Goal: Task Accomplishment & Management: Complete application form

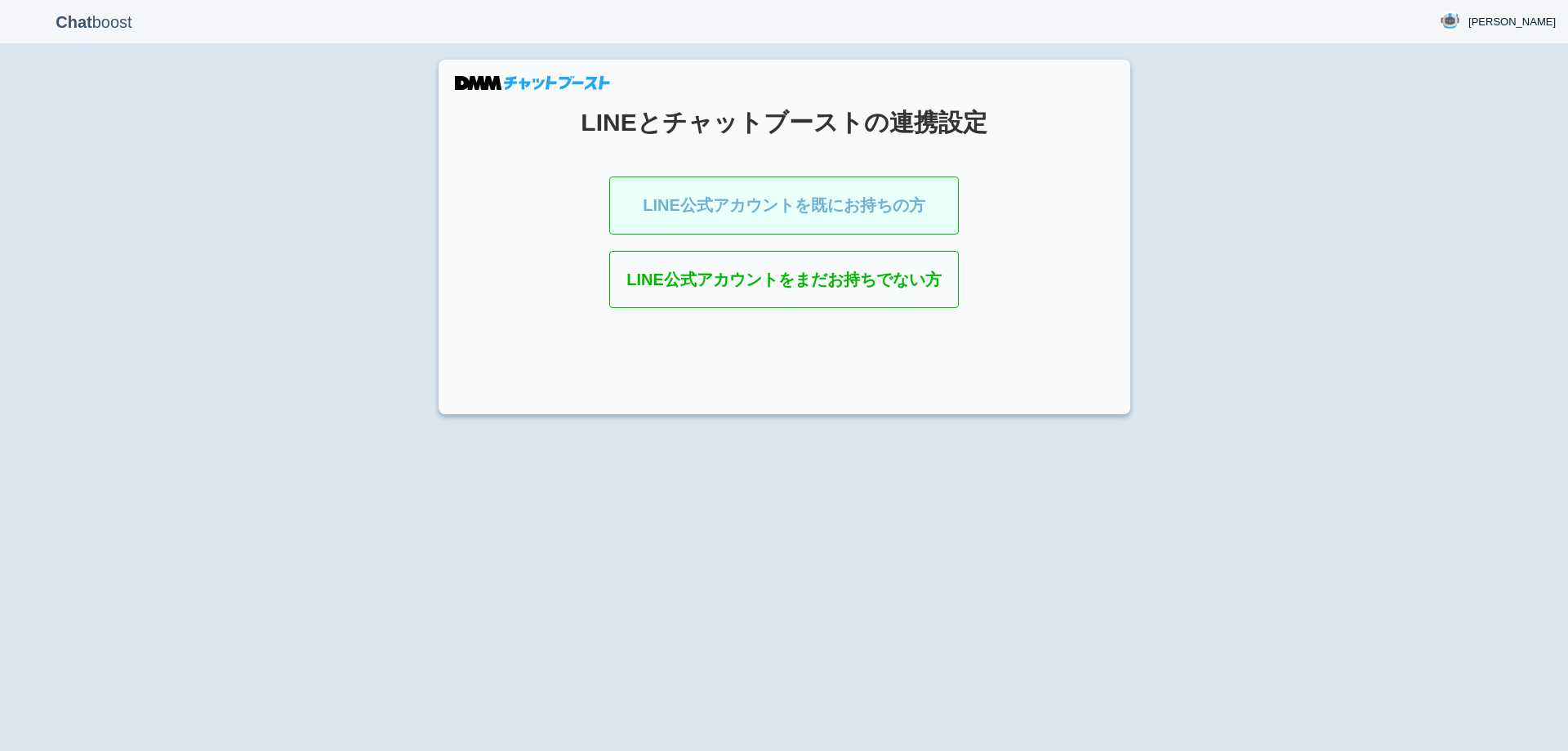
click at [792, 200] on link "LINE公式アカウントを既にお持ちの方" at bounding box center [784, 205] width 350 height 58
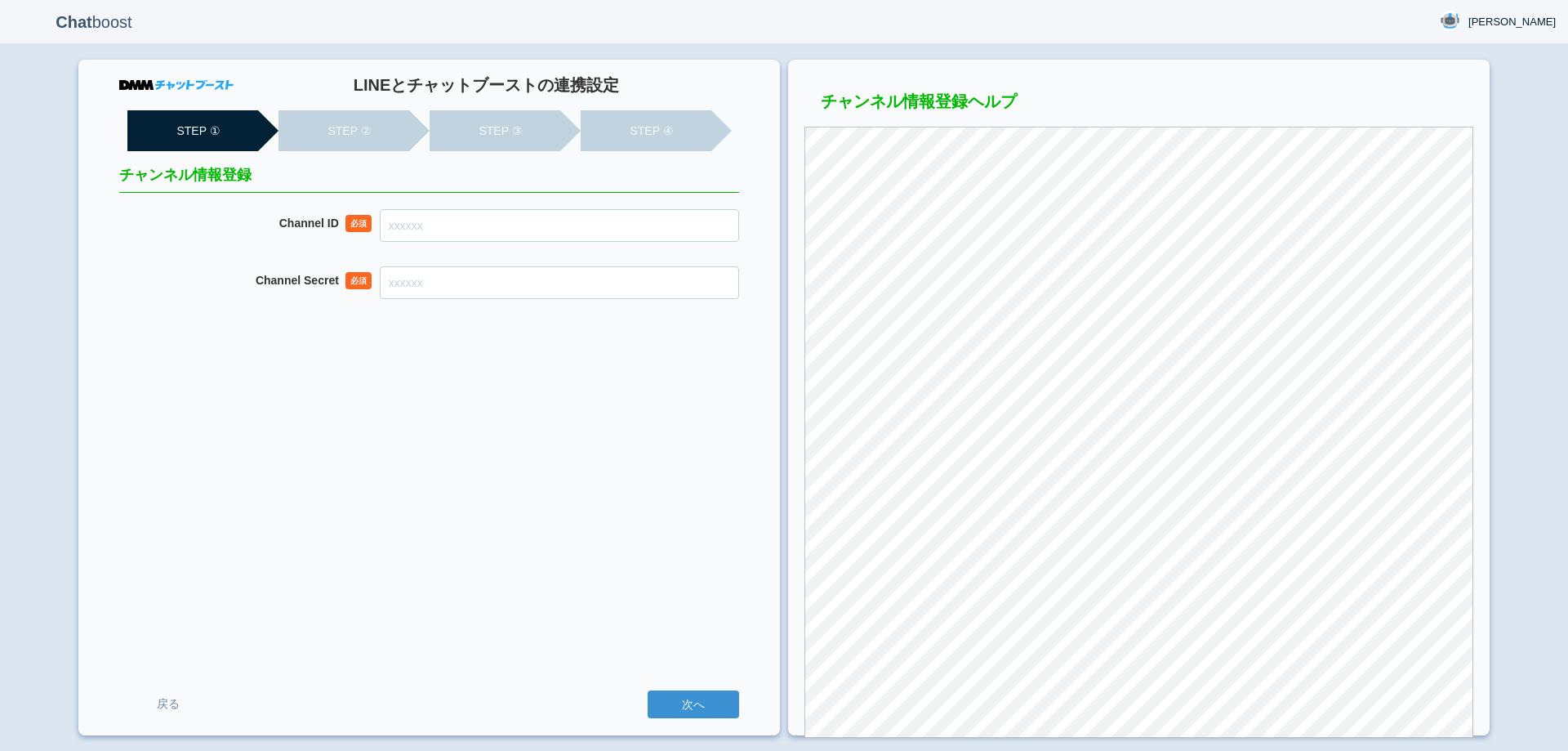
click at [674, 220] on input "Channel ID" at bounding box center [559, 225] width 360 height 33
paste input "2007916499"
type input "2007916499"
click at [690, 274] on input "Channel Secret" at bounding box center [559, 283] width 360 height 33
paste input "1e8eb92d974016f8a621c34781e89a55"
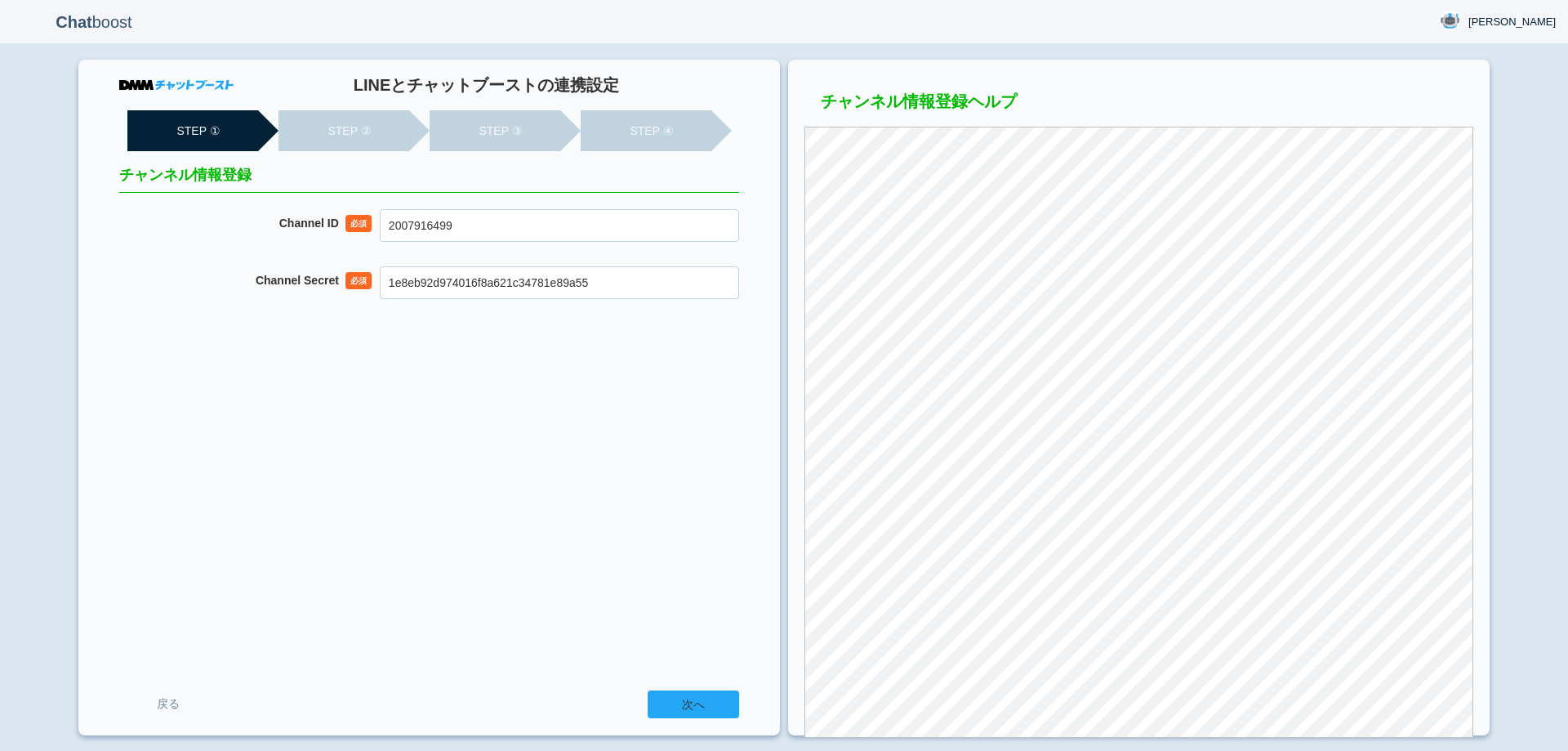
type input "1e8eb92d974016f8a621c34781e89a55"
click at [701, 700] on input "次へ" at bounding box center [693, 704] width 91 height 28
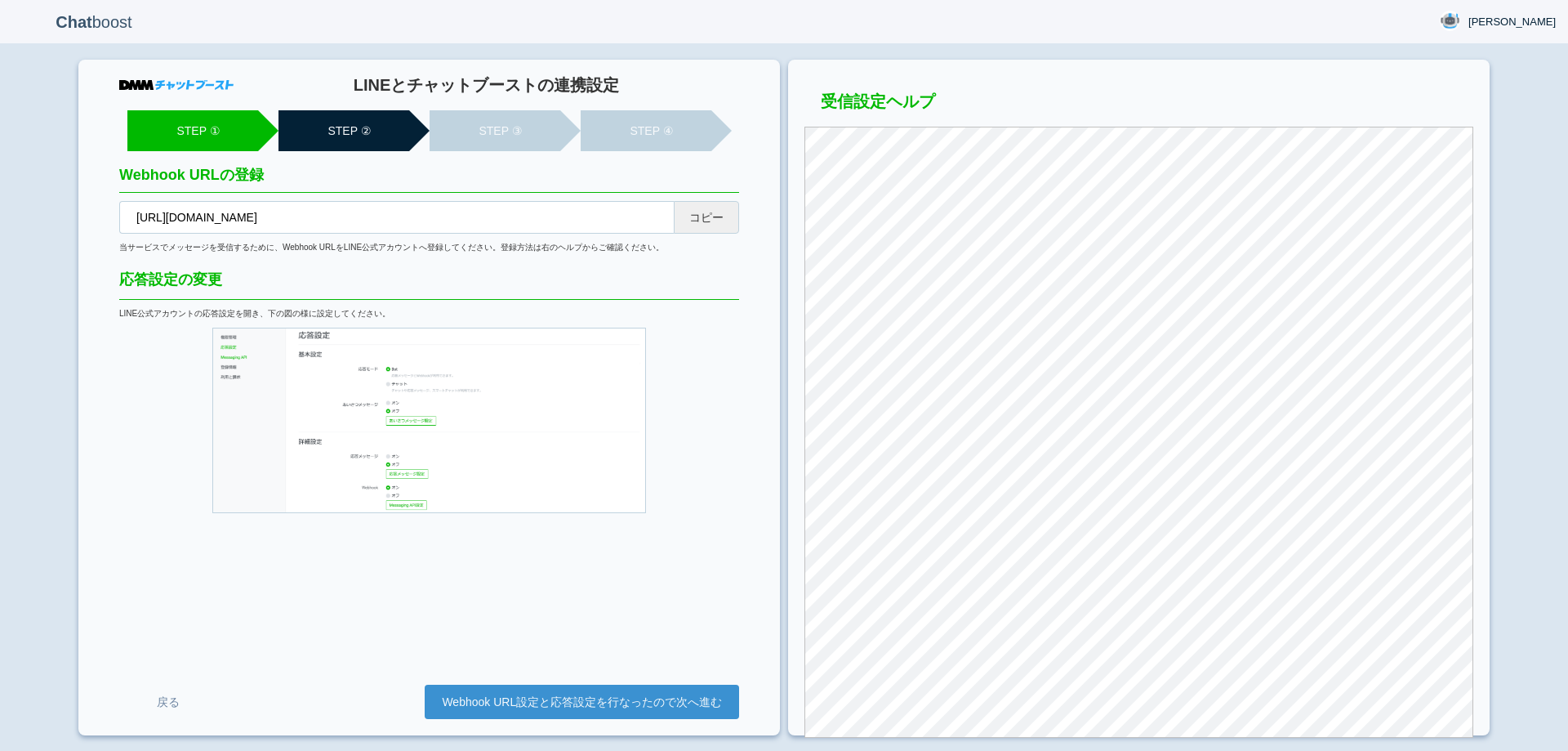
click at [709, 216] on button "コピー" at bounding box center [707, 217] width 65 height 33
click at [625, 710] on link "Webhook URL設定と応答設定を行なったので次へ進む" at bounding box center [582, 701] width 315 height 34
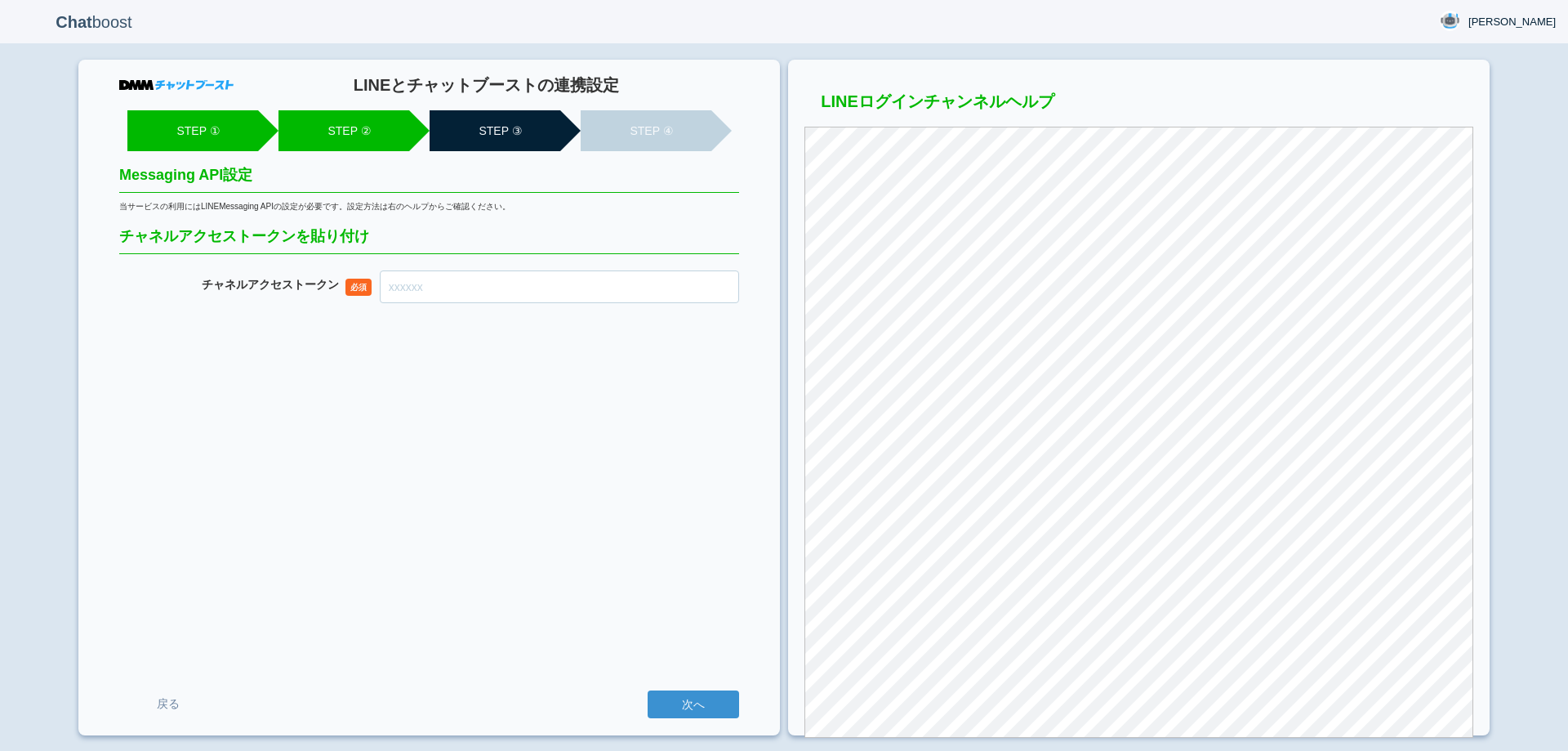
click at [679, 301] on input "チャネル アクセストークン" at bounding box center [559, 286] width 360 height 33
paste input "m+pnKBCbzOHbSvOiufR7yKfXo9Qab2pX7W+9Xh8Bfbf7KjDLELimhzmX/1WnOYXAXLeptF4FgLXG+5G…"
type input "m+pnKBCbzOHbSvOiufR7yKfXo9Qab2pX7W+9Xh8Bfbf7KjDLELimhzmX/1WnOYXAXLeptF4FgLXG+5G…"
click at [687, 714] on input "次へ" at bounding box center [693, 704] width 91 height 28
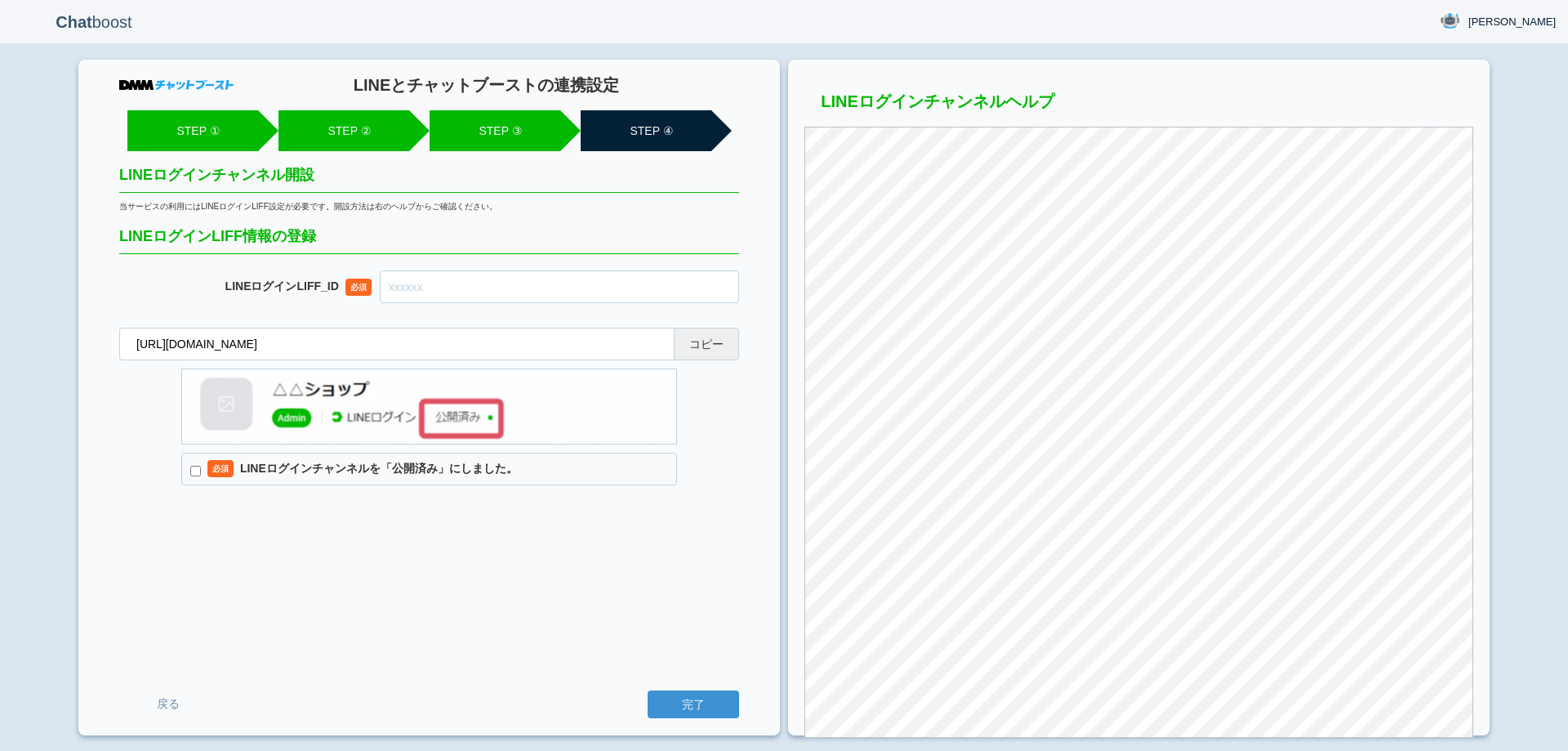
click at [705, 349] on button "コピー" at bounding box center [707, 343] width 65 height 33
click at [707, 290] on input "text" at bounding box center [559, 286] width 360 height 33
paste input "2007916506-JrD3vGn9"
type input "2007916506-JrD3vGn9"
click at [494, 477] on label "必須 LINEログインチャンネルを「公開済み」にしました。" at bounding box center [429, 469] width 496 height 33
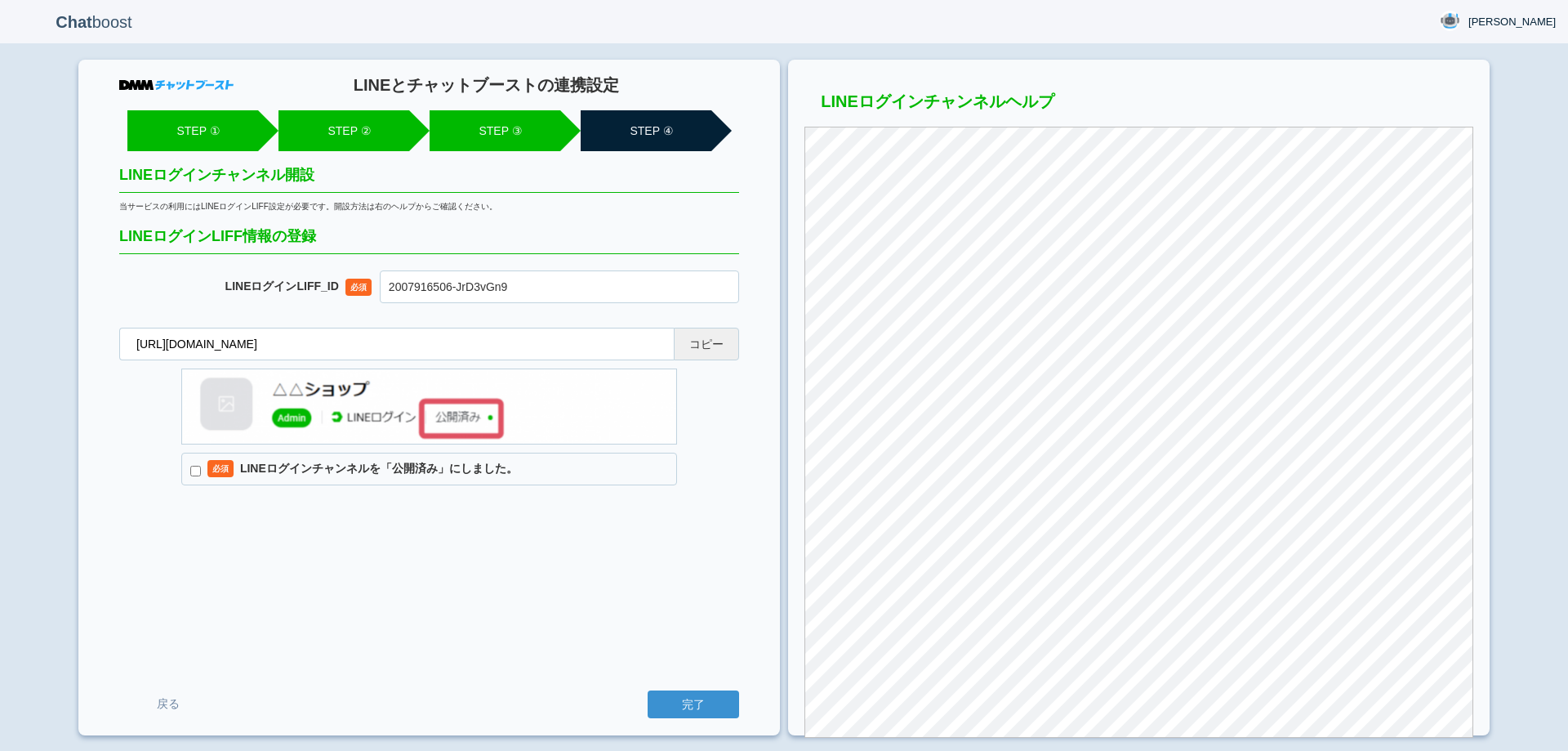
click at [201, 476] on input "必須 LINEログインチャンネルを「公開済み」にしました。" at bounding box center [196, 471] width 11 height 11
checkbox input "true"
click at [675, 703] on input "完了" at bounding box center [693, 704] width 91 height 28
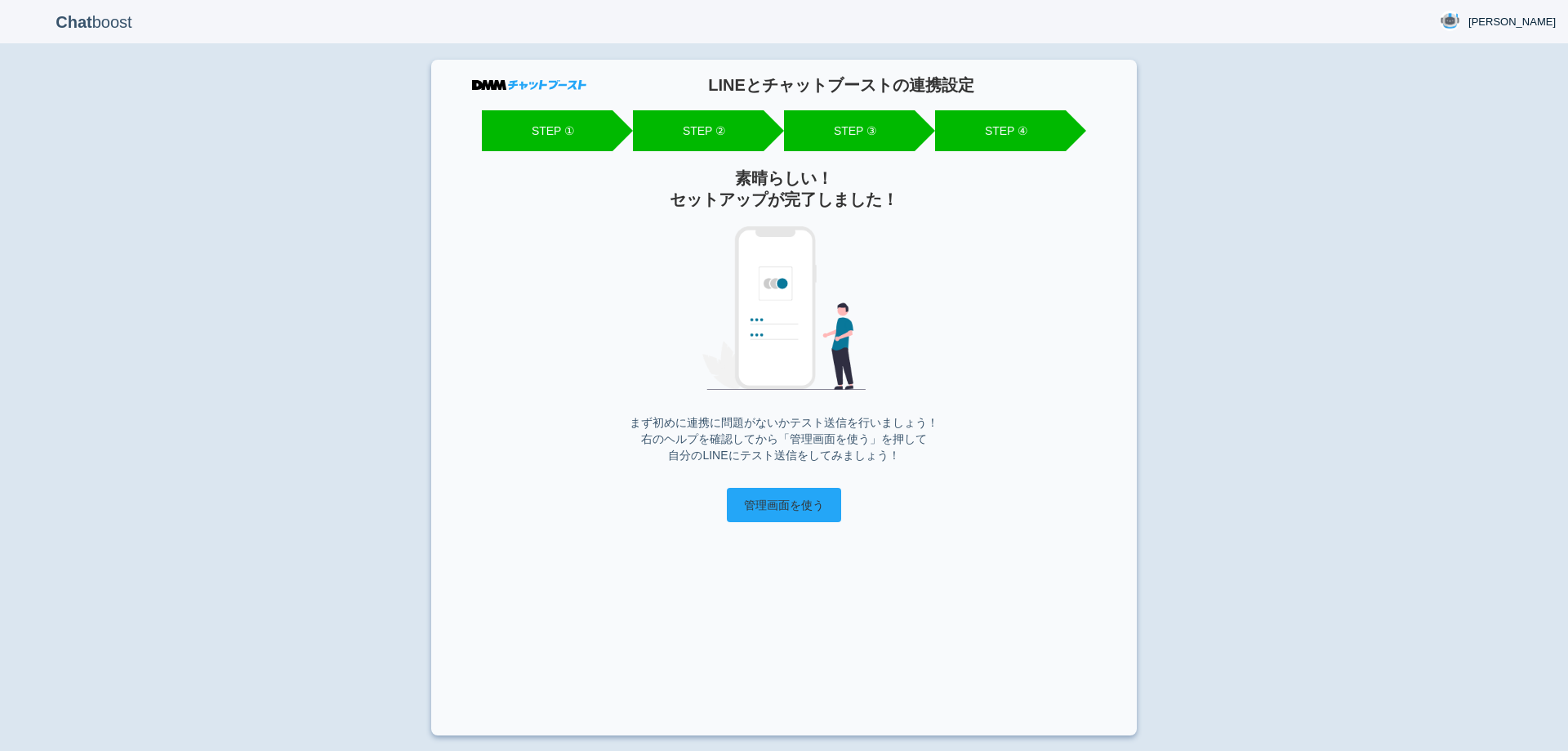
click at [782, 513] on input "管理画面を使う" at bounding box center [784, 505] width 115 height 34
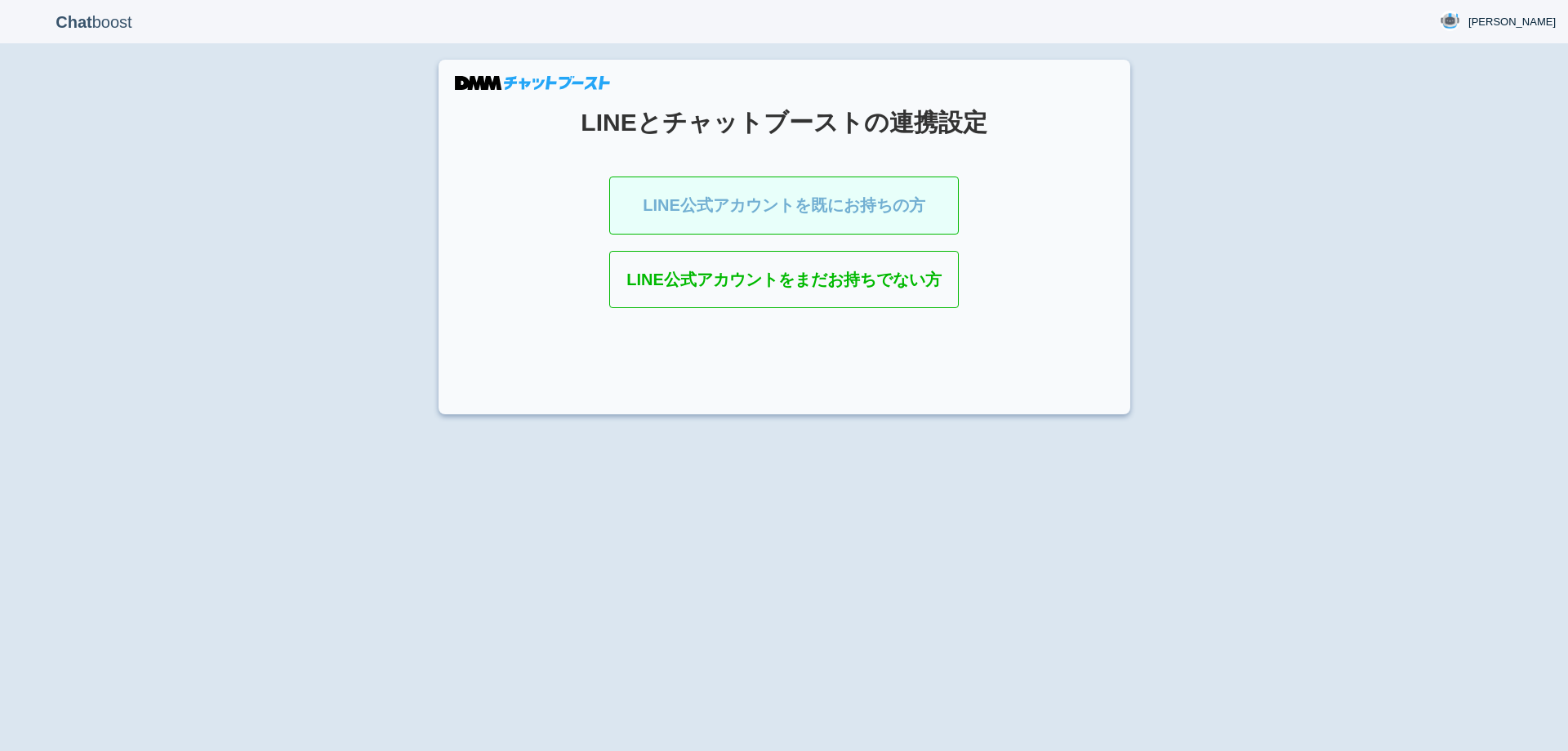
click at [793, 203] on link "LINE公式アカウントを既にお持ちの方" at bounding box center [784, 205] width 350 height 58
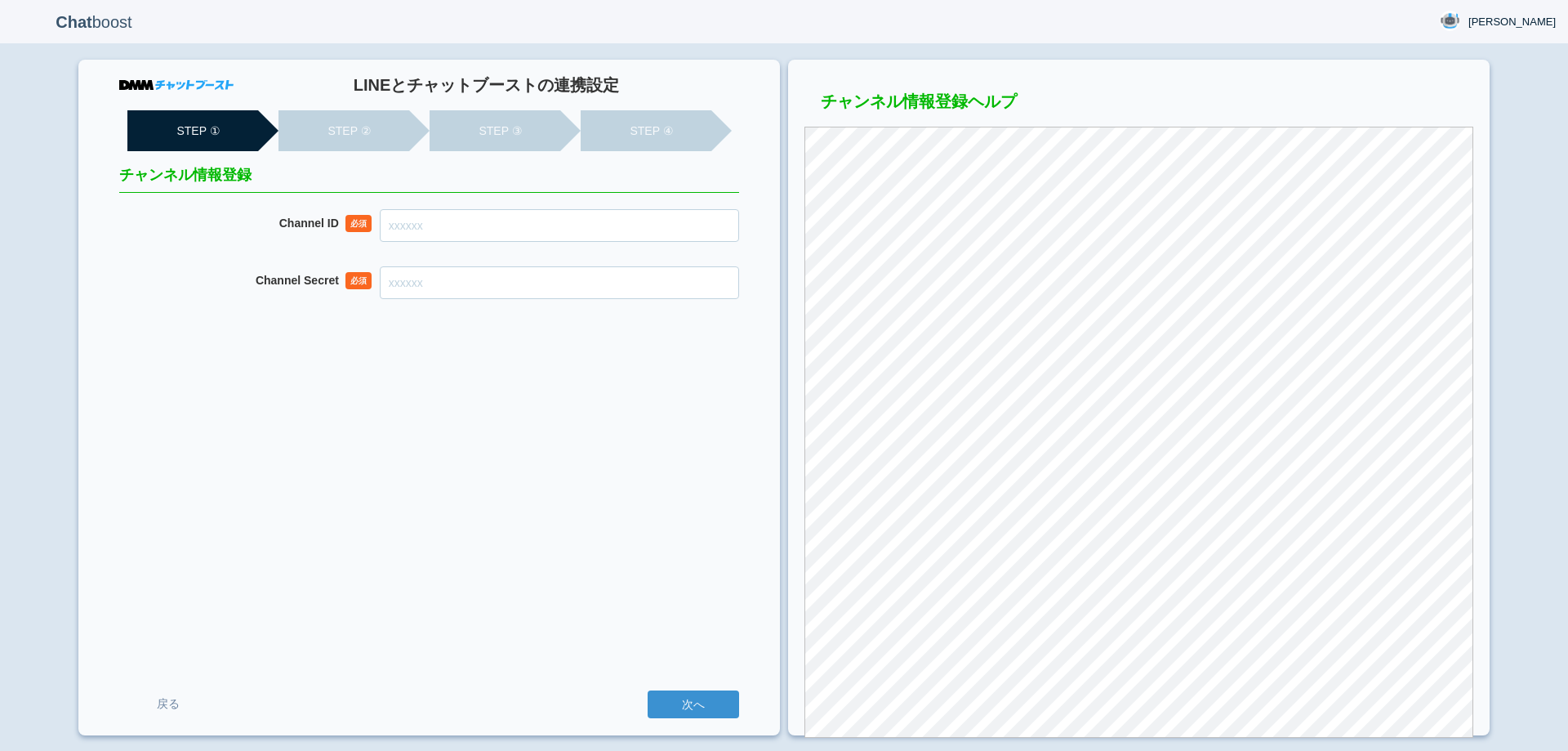
click at [643, 207] on div "LINEとチャットブーストの連携設定 STEP ① STEP ② STEP ③ STEP ④ チャンネル情報登録 Channel ID 必須 Channel …" at bounding box center [429, 397] width 701 height 675
click at [637, 220] on input "Channel ID" at bounding box center [559, 225] width 360 height 33
paste input "2007916726"
type input "2007916726"
click at [628, 290] on input "Channel Secret" at bounding box center [559, 283] width 360 height 33
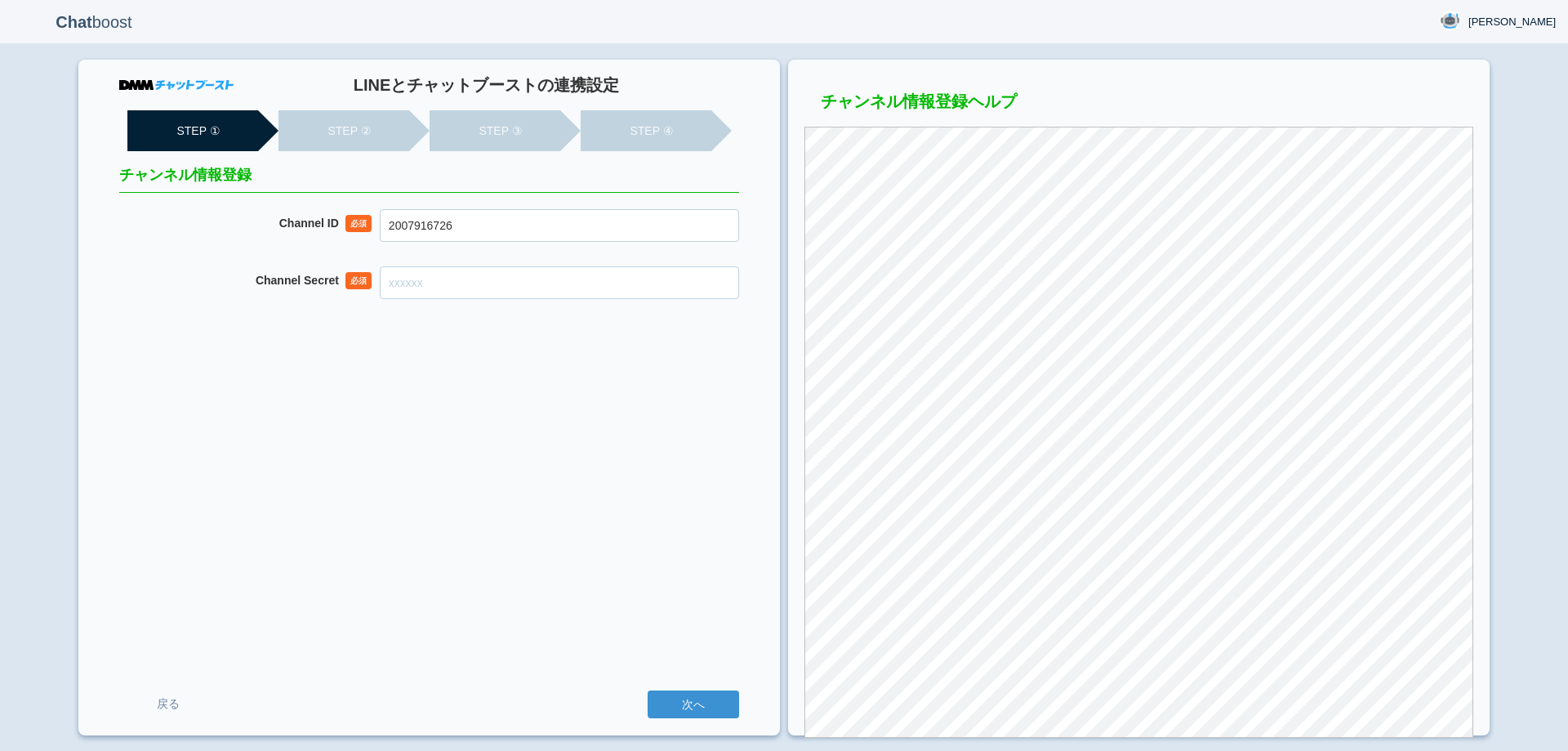
paste input "7c8bb6891dcf8e4a4daf4d786c137ca1"
type input "7c8bb6891dcf8e4a4daf4d786c137ca1"
click at [703, 705] on input "次へ" at bounding box center [693, 704] width 91 height 28
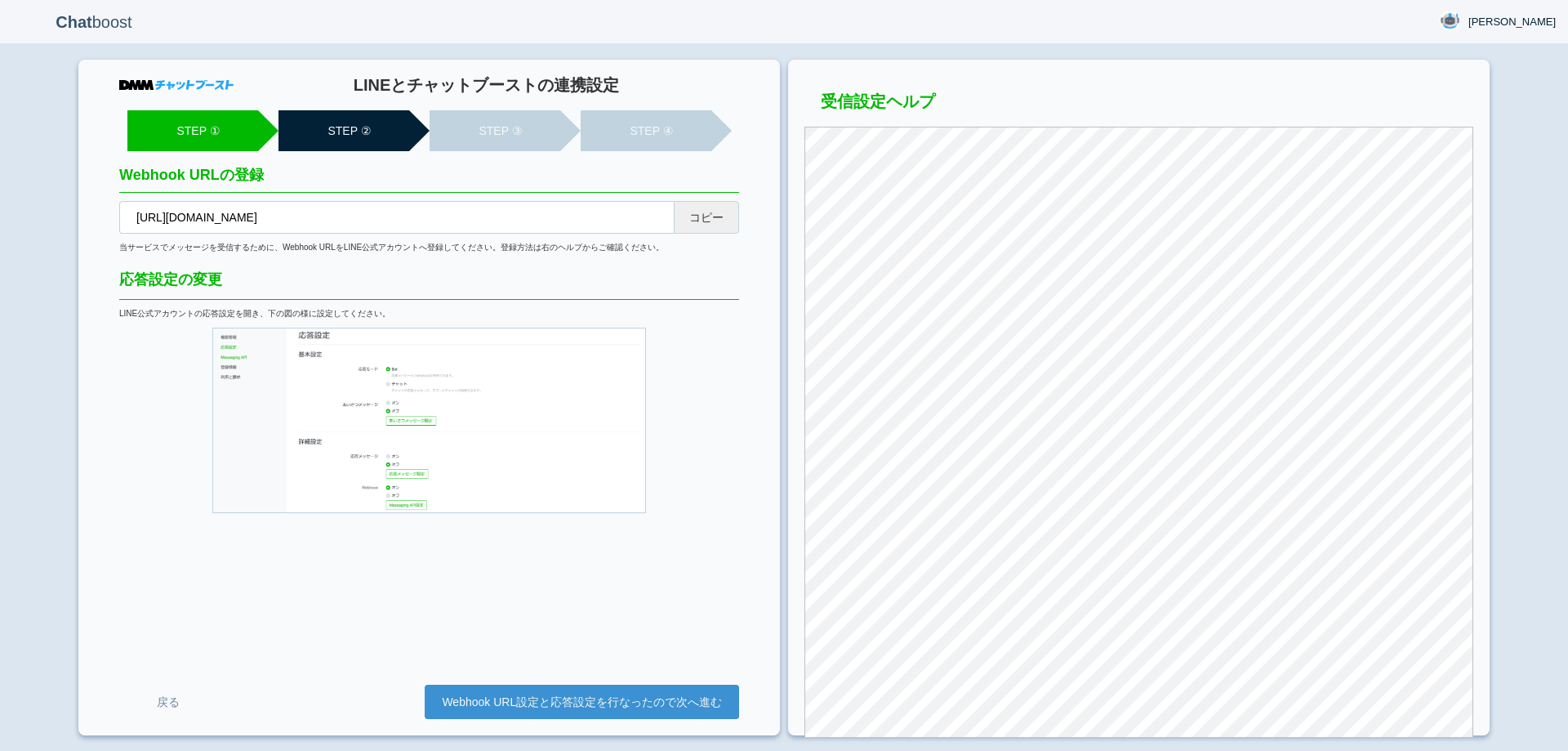
click at [717, 220] on button "コピー" at bounding box center [707, 217] width 65 height 33
click at [623, 700] on link "Webhook URL設定と応答設定を行なったので次へ進む" at bounding box center [582, 701] width 315 height 34
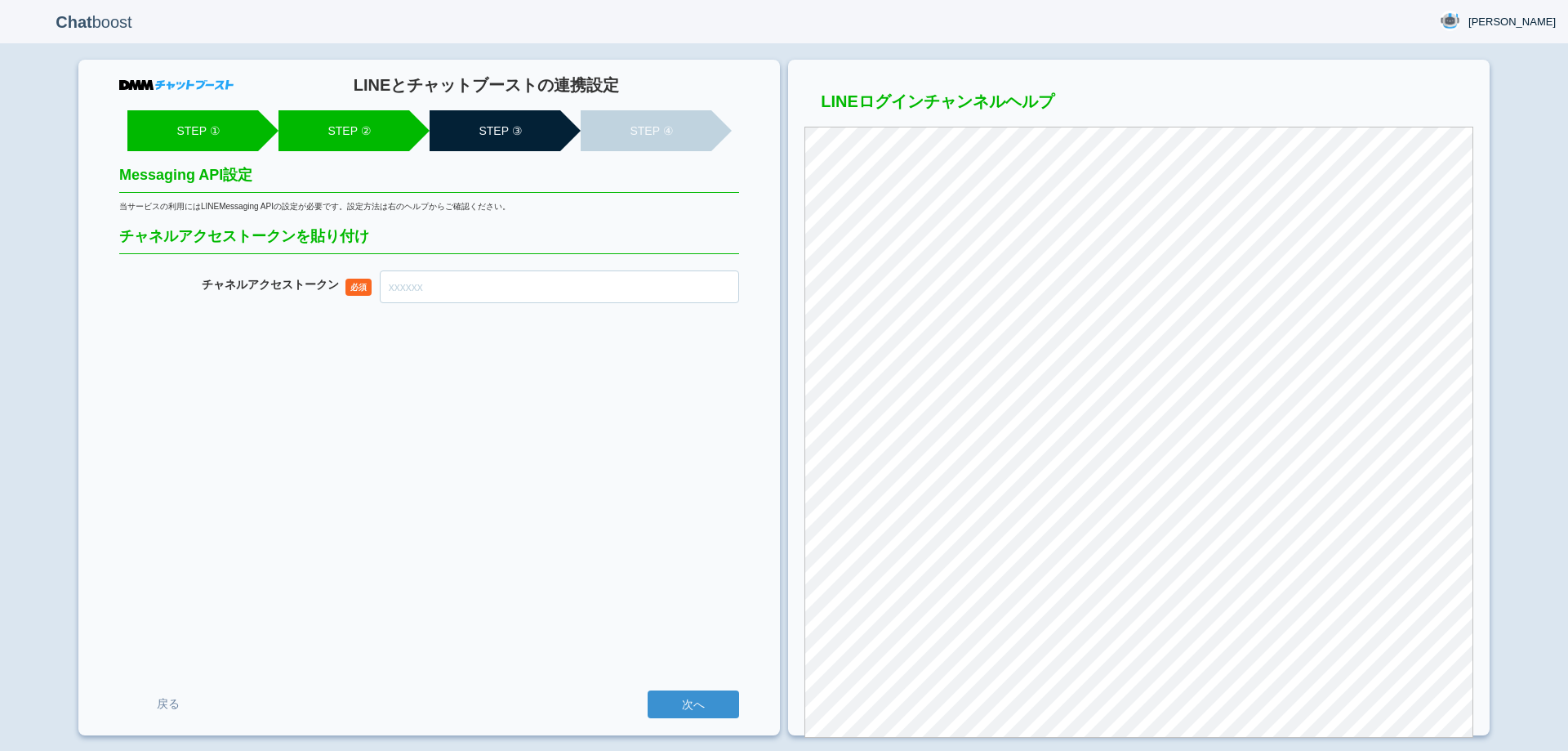
click at [569, 294] on input "チャネル アクセストークン" at bounding box center [559, 286] width 360 height 33
paste input "oAvlYkB6zNlrSLjshUoosVRJQrqKg5b7gARQHXuWvdLZlAbxb9UfG210kiAMkmhV7l4KkscwSUTTNXF…"
type input "oAvlYkB6zNlrSLjshUoosVRJQrqKg5b7gARQHXuWvdLZlAbxb9UfG210kiAMkmhV7l4KkscwSUTTNXF…"
click at [704, 702] on input "次へ" at bounding box center [693, 704] width 91 height 28
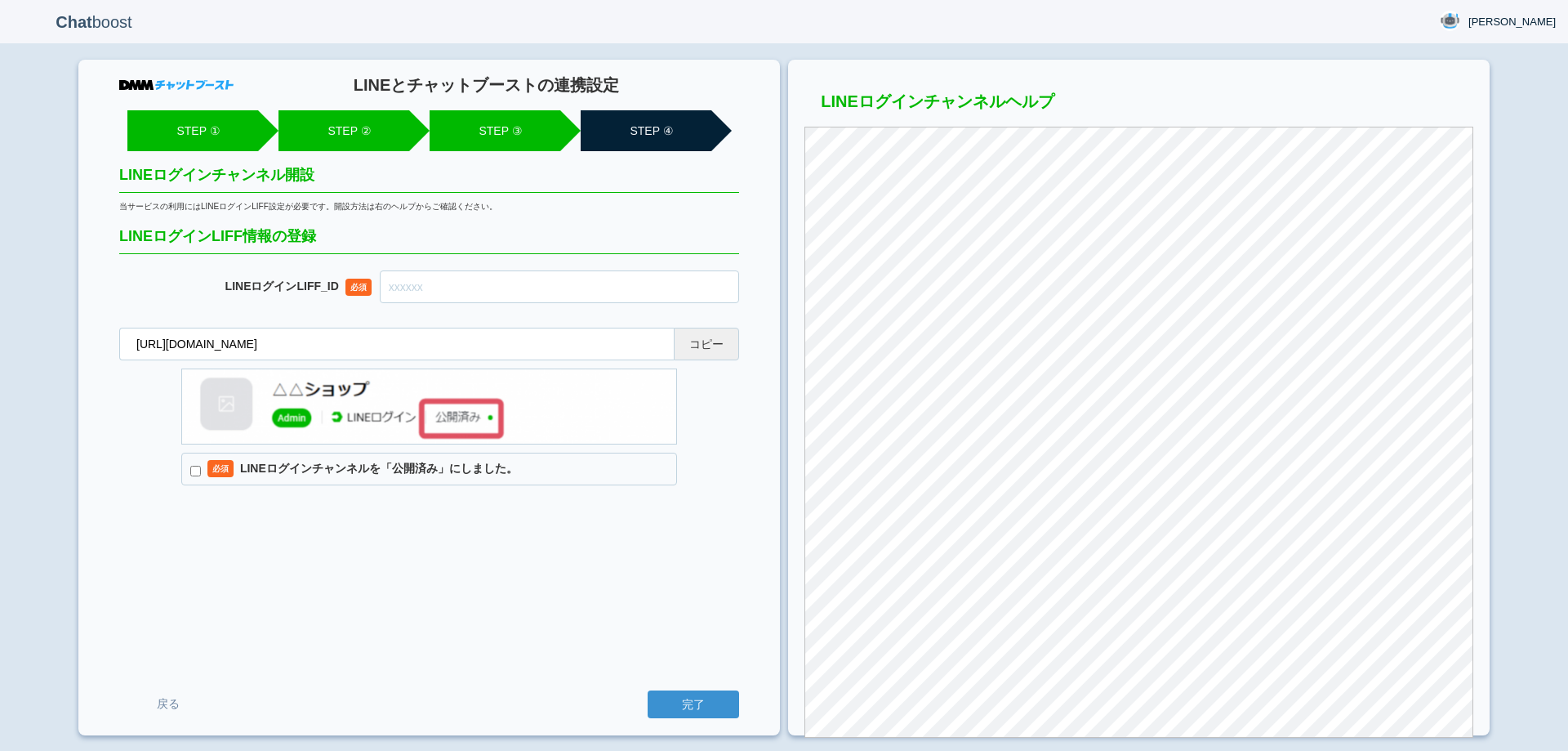
click at [720, 343] on button "コピー" at bounding box center [707, 343] width 65 height 33
click at [675, 279] on input "text" at bounding box center [559, 286] width 360 height 33
paste input "2007916735-Yzoer06y"
type input "2007916735-Yzoer06y"
click at [469, 474] on label "必須 LINEログインチャンネルを「公開済み」にしました。" at bounding box center [429, 469] width 496 height 33
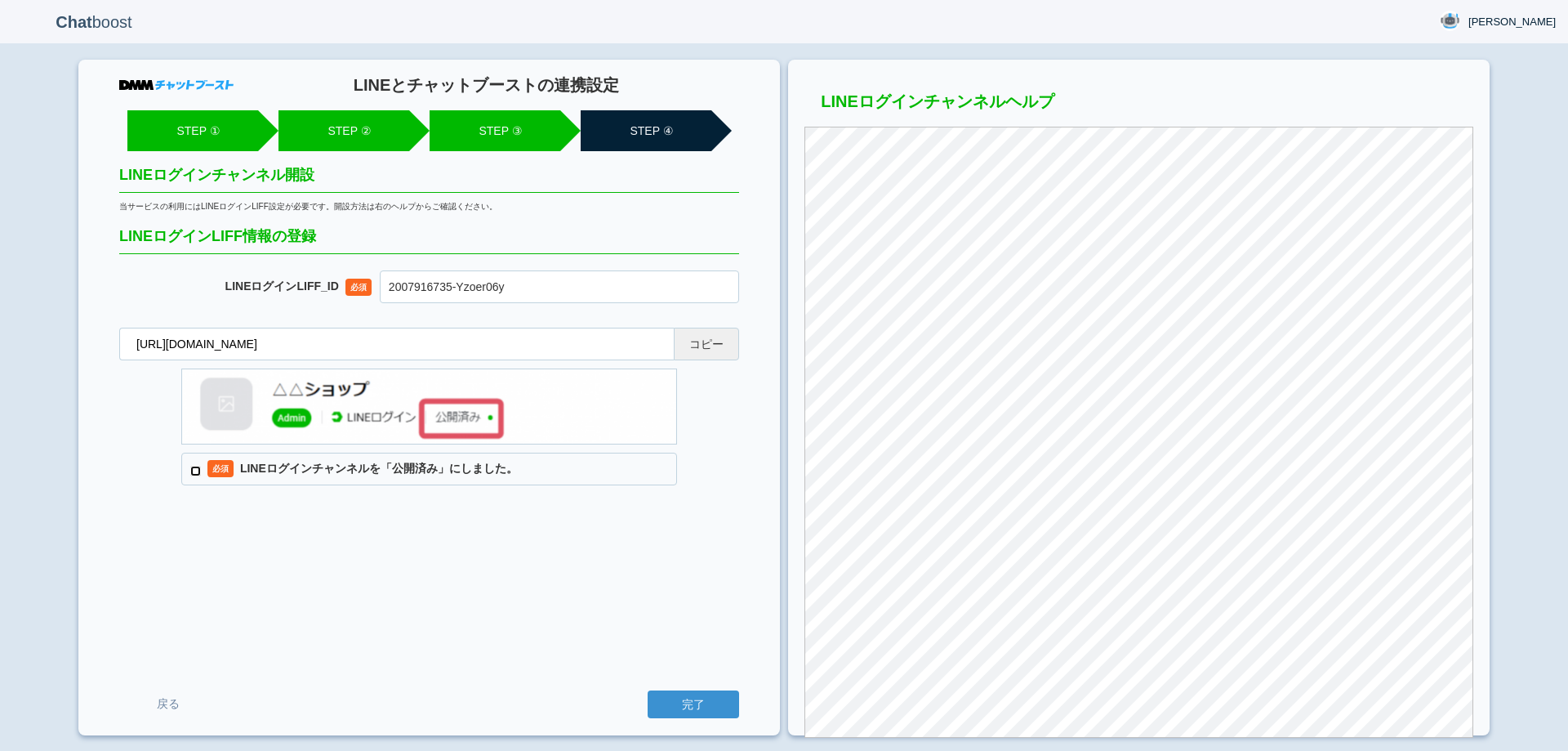
click at [201, 474] on input "必須 LINEログインチャンネルを「公開済み」にしました。" at bounding box center [196, 471] width 11 height 11
checkbox input "true"
click at [705, 705] on input "完了" at bounding box center [693, 704] width 91 height 28
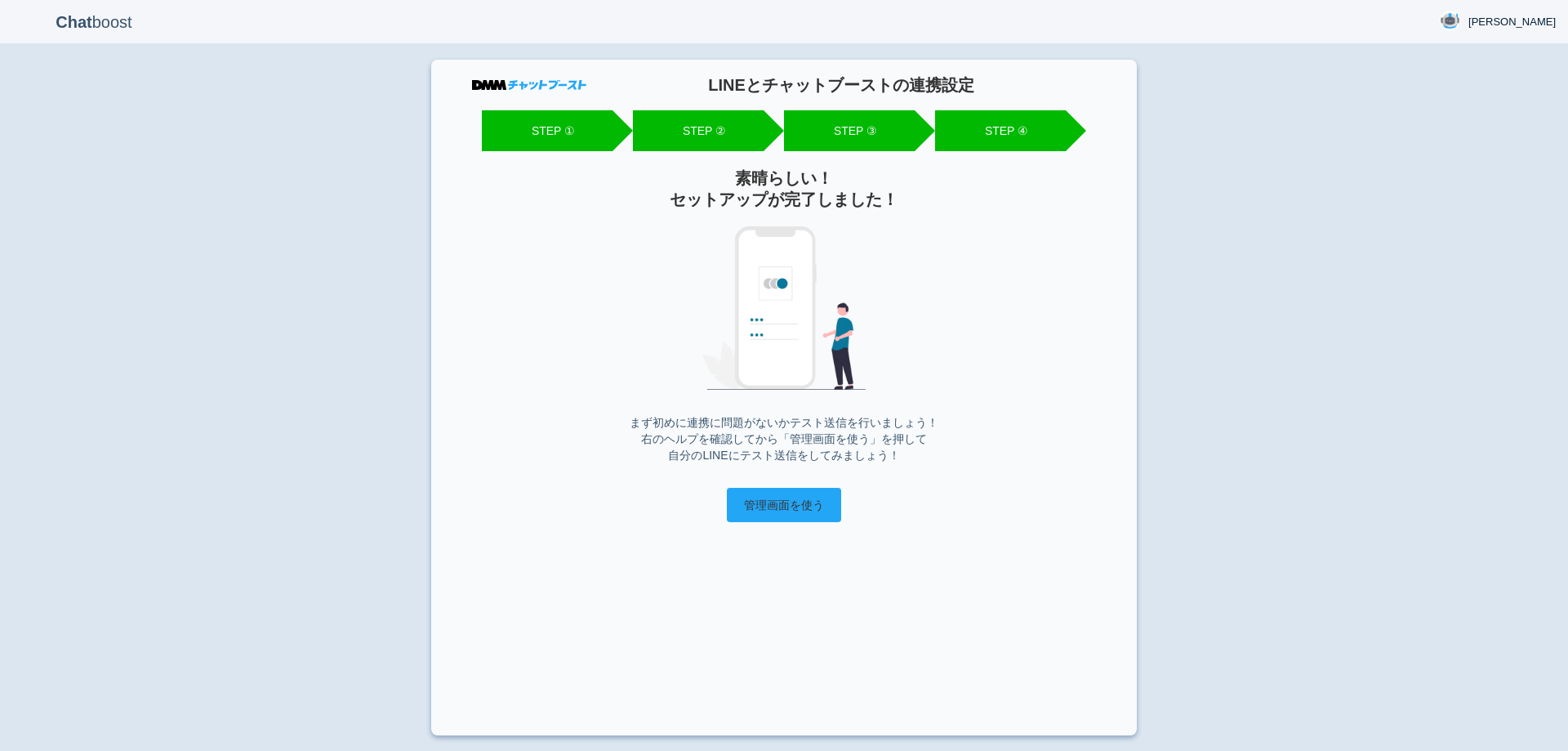
click at [800, 505] on input "管理画面を使う" at bounding box center [784, 505] width 115 height 34
